Goal: Use online tool/utility: Utilize a website feature to perform a specific function

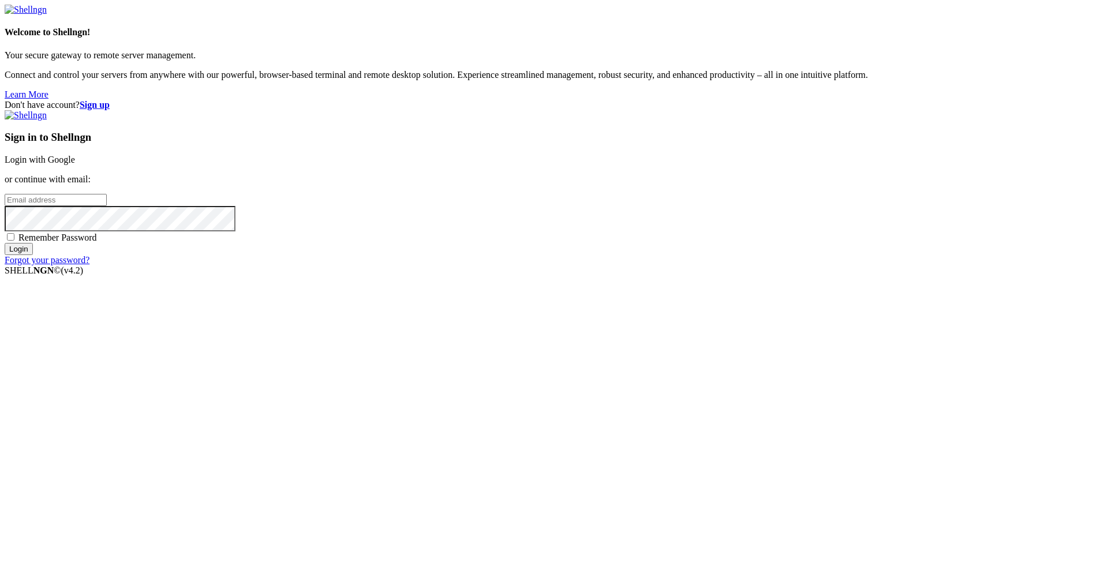
click at [75, 165] on link "Login with Google" at bounding box center [40, 160] width 70 height 10
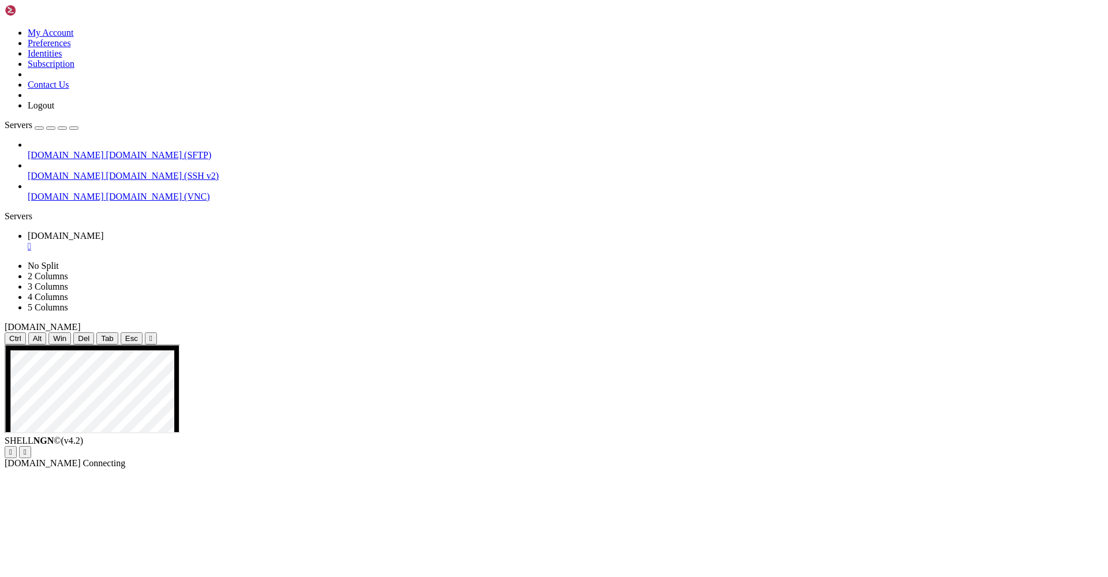
click at [152, 334] on div "" at bounding box center [151, 338] width 3 height 9
